Goal: Task Accomplishment & Management: Manage account settings

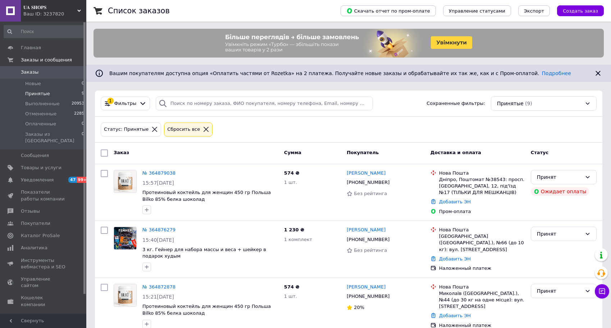
click at [188, 133] on div "Сбросить все" at bounding box center [184, 130] width 36 height 8
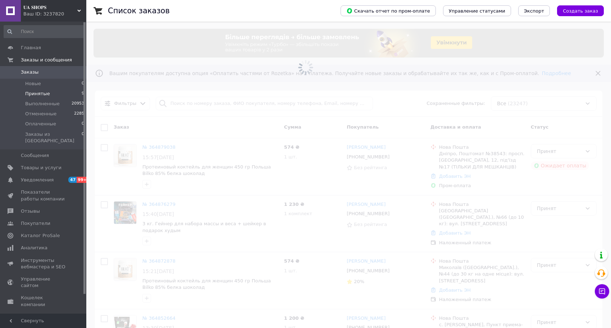
click at [64, 94] on li "Принятые 9" at bounding box center [44, 94] width 89 height 10
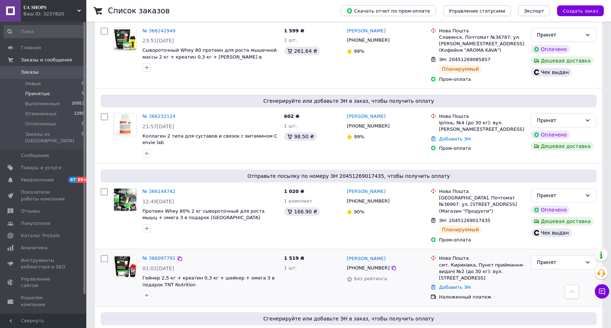
scroll to position [450, 0]
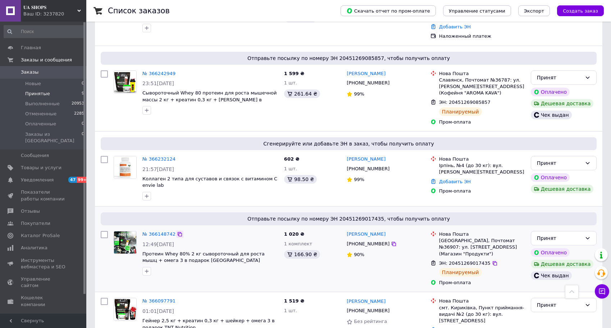
click at [177, 232] on icon at bounding box center [180, 235] width 6 height 6
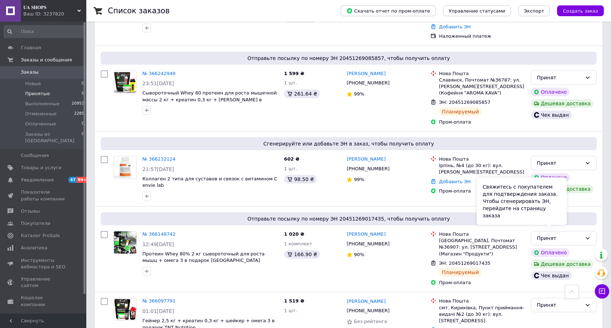
click at [491, 186] on div "Свяжитесь с покупателем для подтверждения заказа. Чтобы сгенерировать ЭН, перей…" at bounding box center [522, 201] width 90 height 47
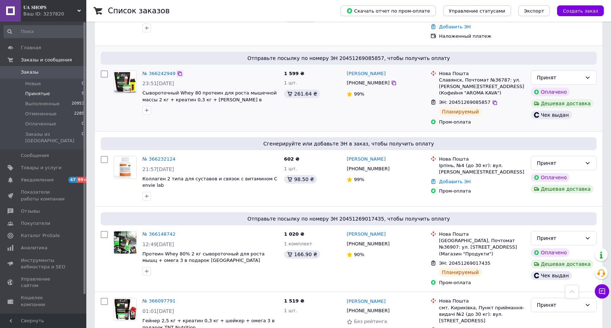
click at [176, 70] on div at bounding box center [179, 73] width 7 height 7
click at [178, 72] on icon at bounding box center [180, 74] width 4 height 4
click at [481, 207] on div "Отправьте посылку по номеру ЭН 20451269017435, чтобы получить оплату № 36614874…" at bounding box center [349, 250] width 508 height 86
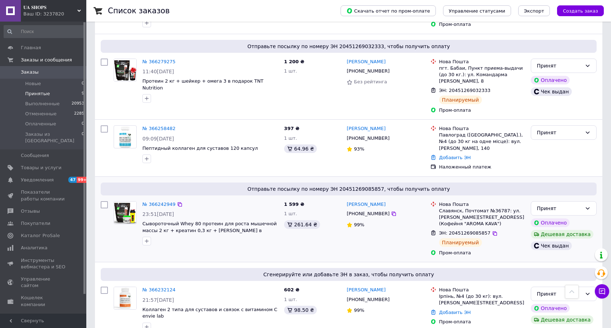
scroll to position [316, 0]
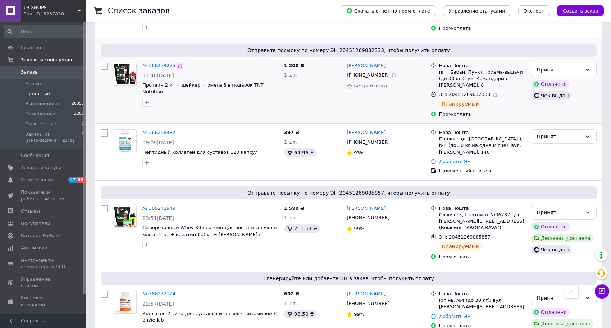
click at [178, 63] on icon at bounding box center [180, 66] width 6 height 6
click at [518, 190] on span "Отправьте посылку по номеру ЭН 20451269085857, чтобы получить оплату" at bounding box center [349, 193] width 490 height 7
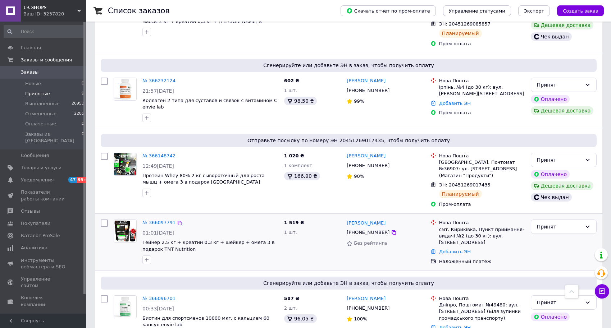
scroll to position [540, 0]
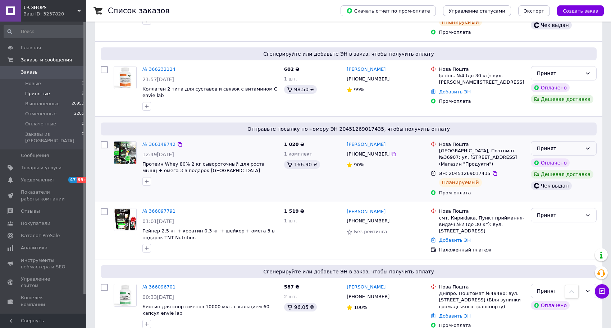
click at [593, 141] on div "Принят" at bounding box center [564, 148] width 66 height 14
click at [582, 142] on li "Выполнен" at bounding box center [563, 145] width 65 height 13
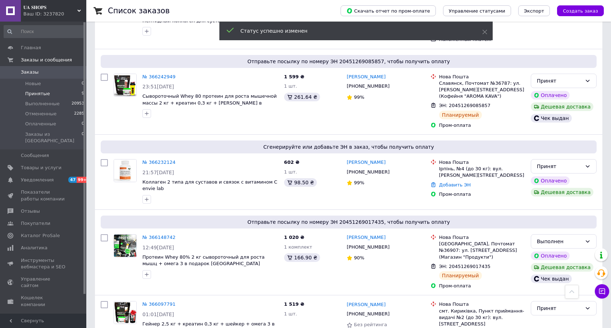
scroll to position [405, 0]
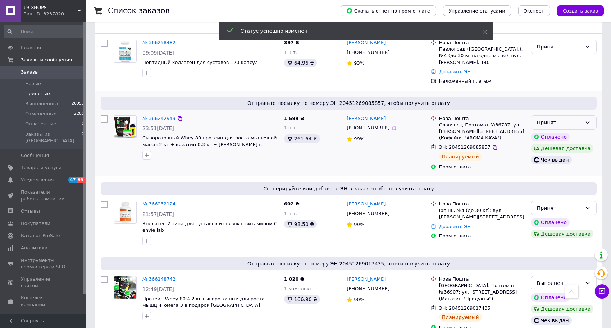
click at [587, 115] on div "Принят" at bounding box center [564, 122] width 66 height 14
click at [563, 123] on li "Выполнен" at bounding box center [563, 124] width 65 height 13
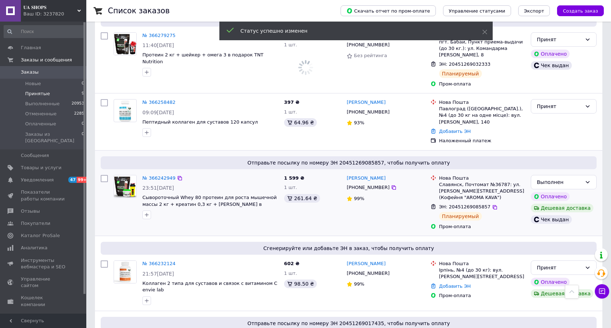
scroll to position [316, 0]
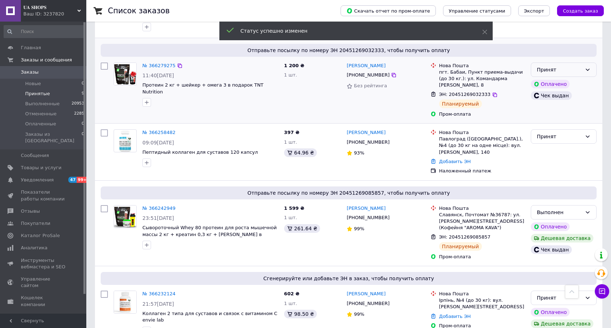
click at [582, 68] on div "Принят" at bounding box center [564, 70] width 66 height 14
click at [578, 79] on li "Выполнен" at bounding box center [563, 78] width 65 height 13
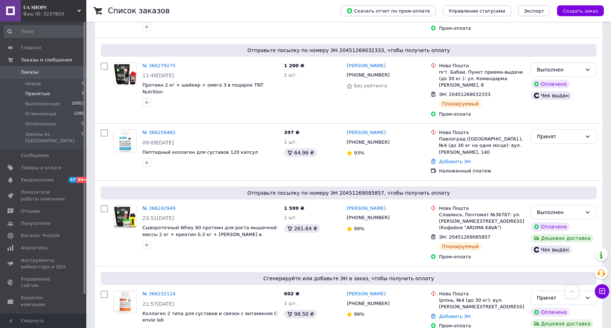
scroll to position [91, 0]
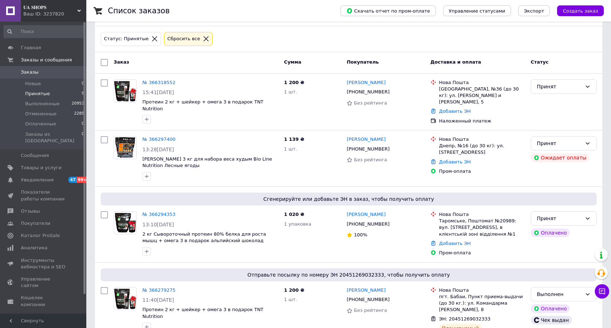
click at [204, 40] on div "Статус: Принятые Сбросить все" at bounding box center [348, 39] width 499 height 17
click at [180, 39] on div "Сбросить все" at bounding box center [184, 39] width 36 height 8
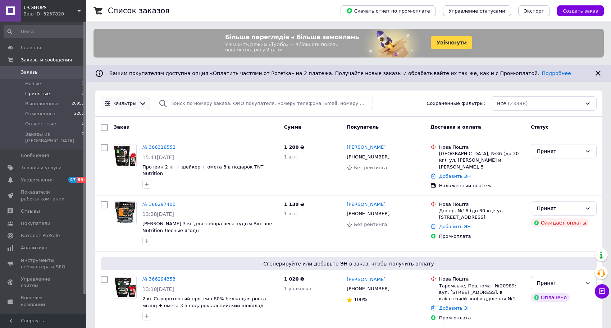
click at [141, 104] on icon at bounding box center [143, 103] width 5 height 3
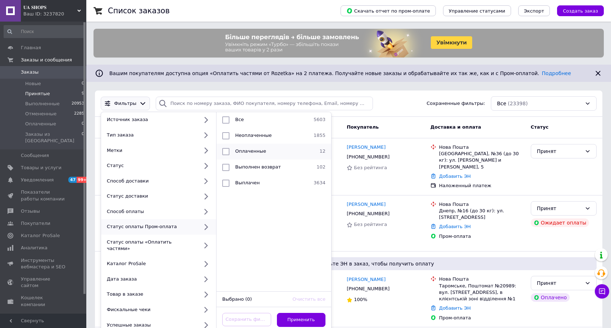
click at [227, 150] on input "checkbox" at bounding box center [225, 151] width 7 height 7
checkbox input "true"
click at [311, 313] on button "Применить" at bounding box center [301, 320] width 49 height 14
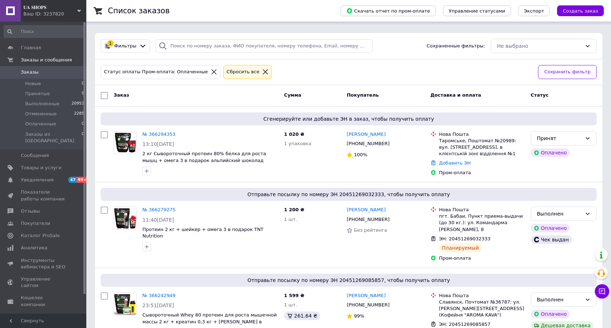
scroll to position [47, 0]
